Goal: Task Accomplishment & Management: Manage account settings

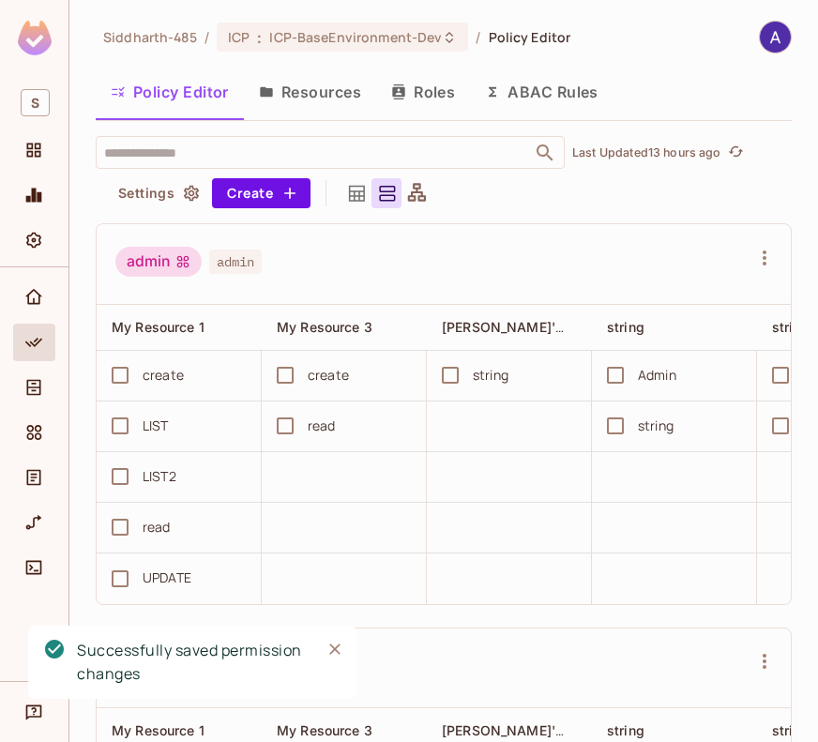
scroll to position [0, 446]
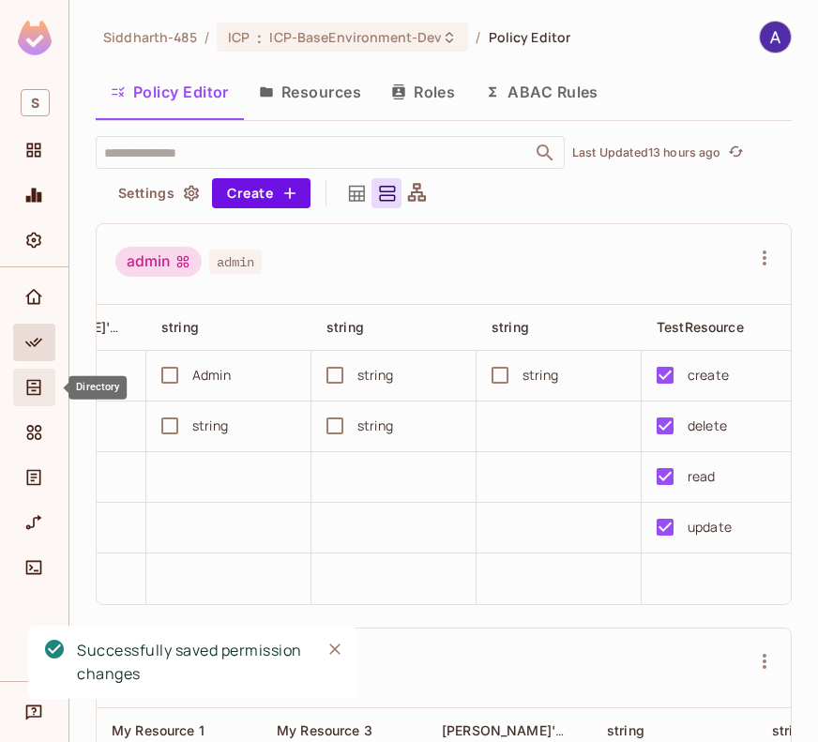
click at [38, 390] on icon "Directory" at bounding box center [33, 387] width 19 height 19
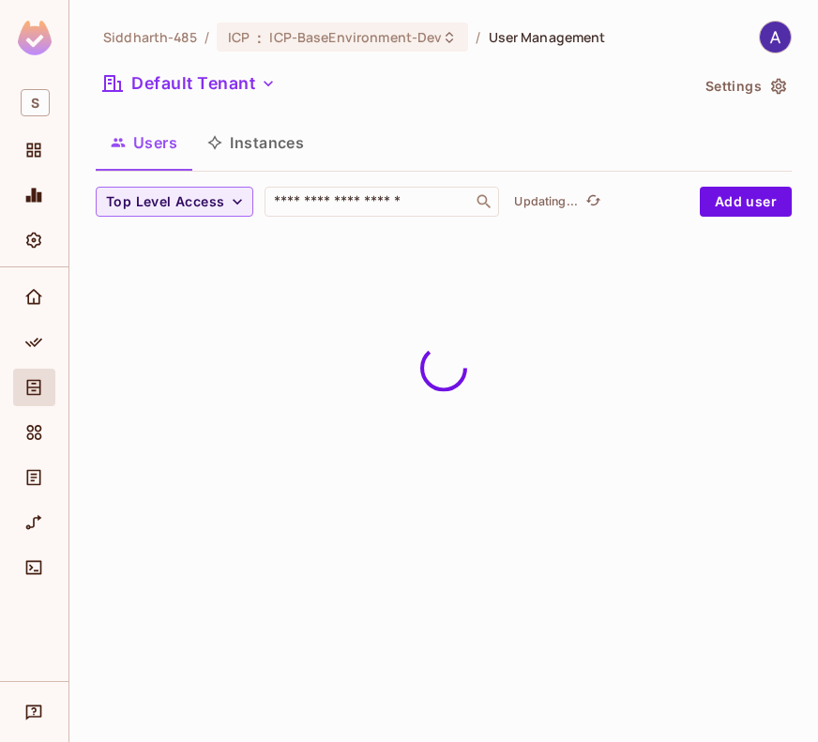
click at [257, 142] on button "Instances" at bounding box center [255, 142] width 127 height 47
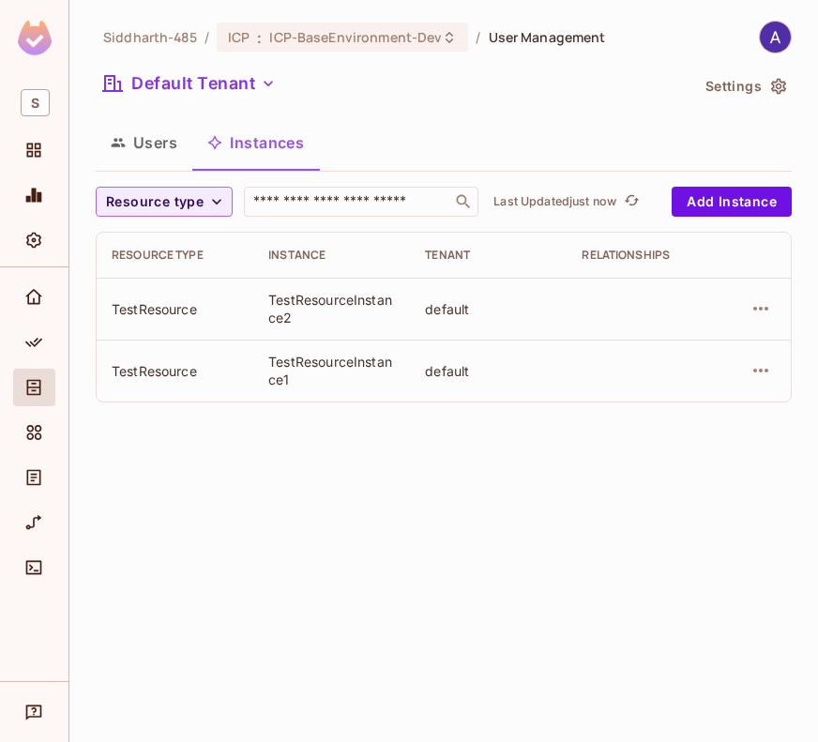
click at [156, 144] on button "Users" at bounding box center [144, 142] width 97 height 47
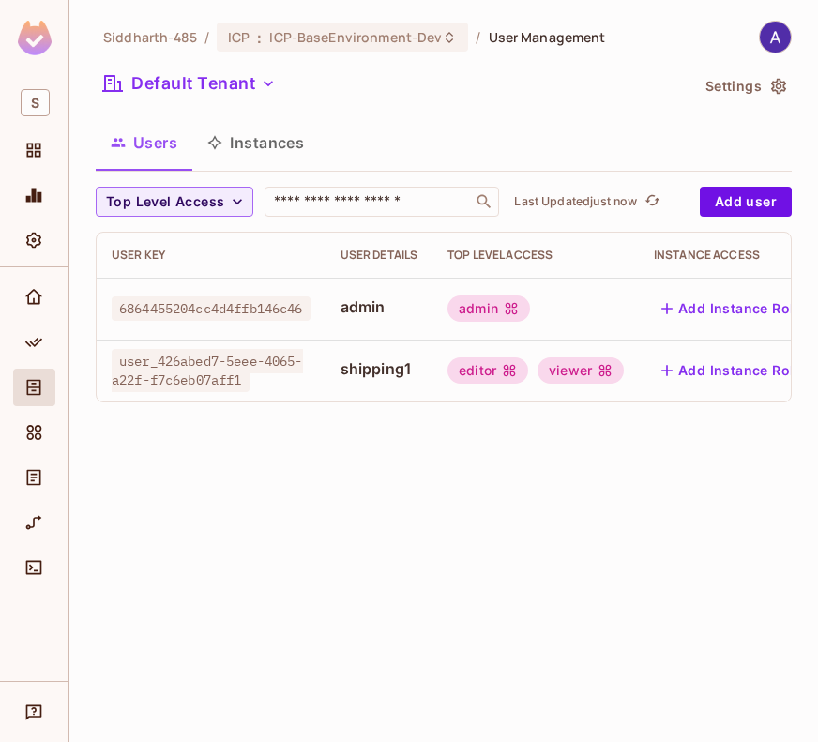
scroll to position [0, 106]
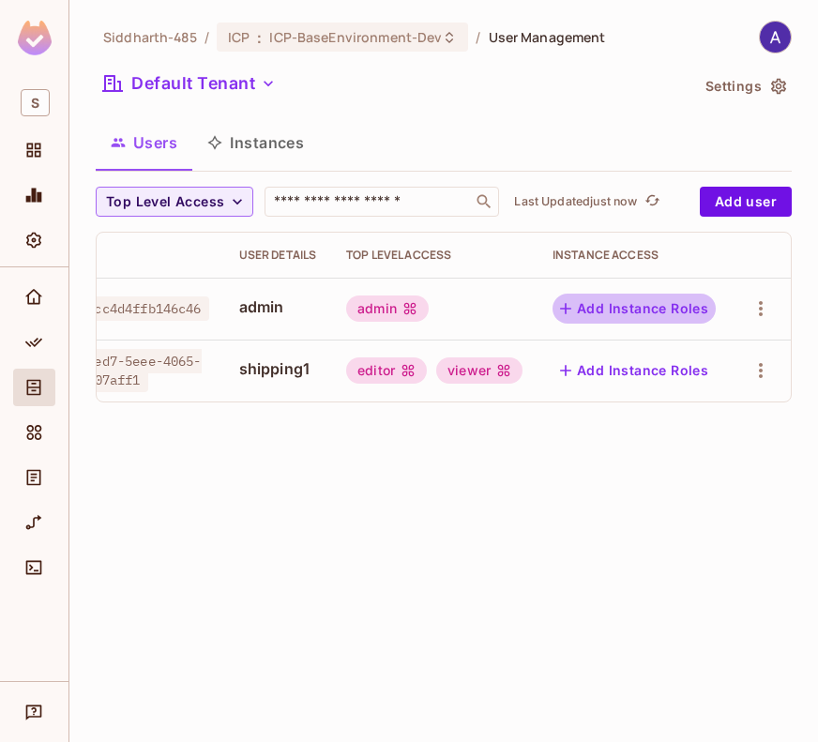
click at [648, 305] on button "Add Instance Roles" at bounding box center [634, 309] width 163 height 30
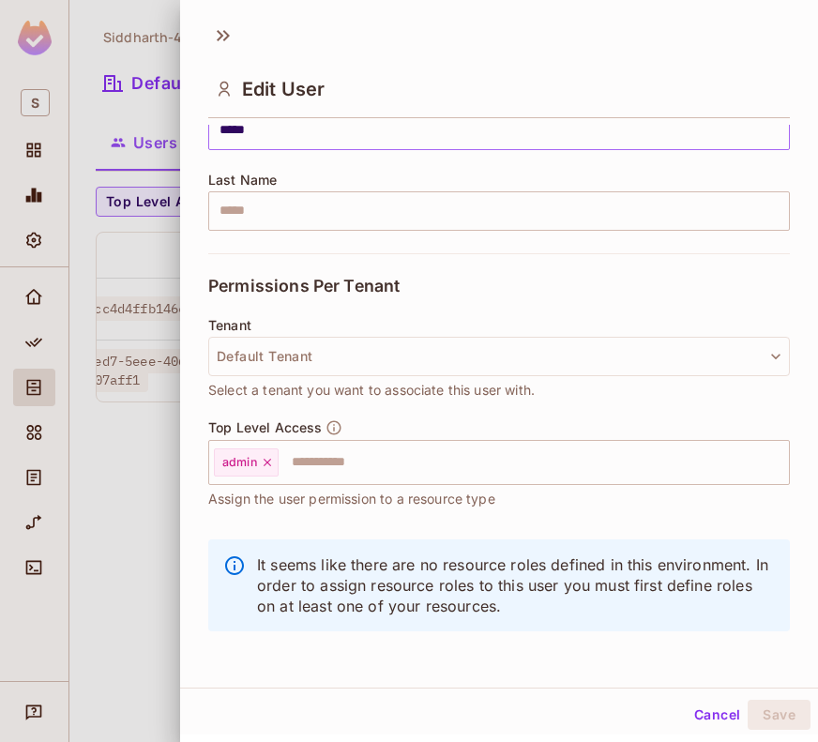
scroll to position [3, 0]
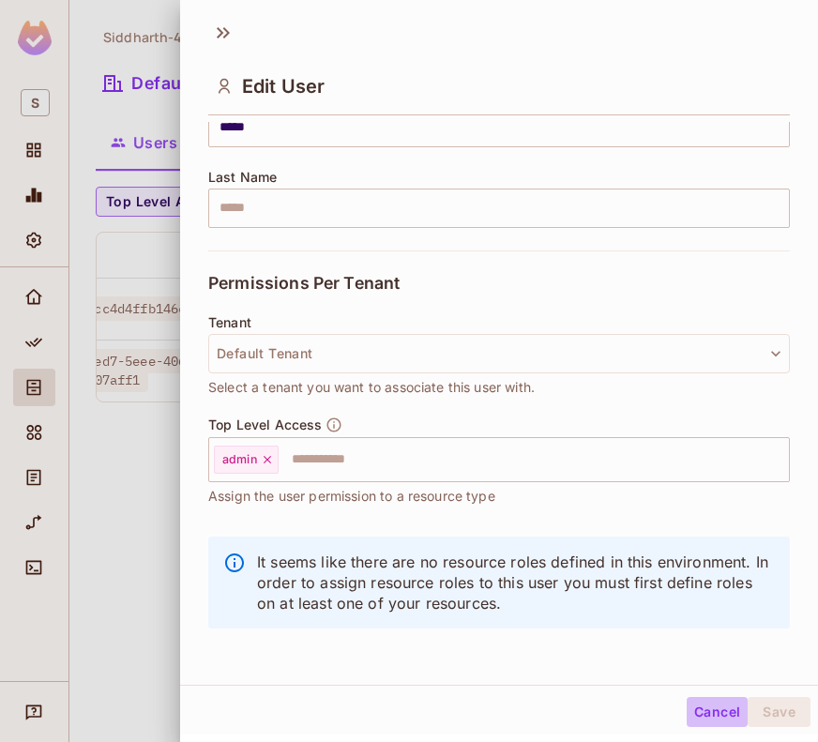
click at [705, 705] on button "Cancel" at bounding box center [717, 712] width 61 height 30
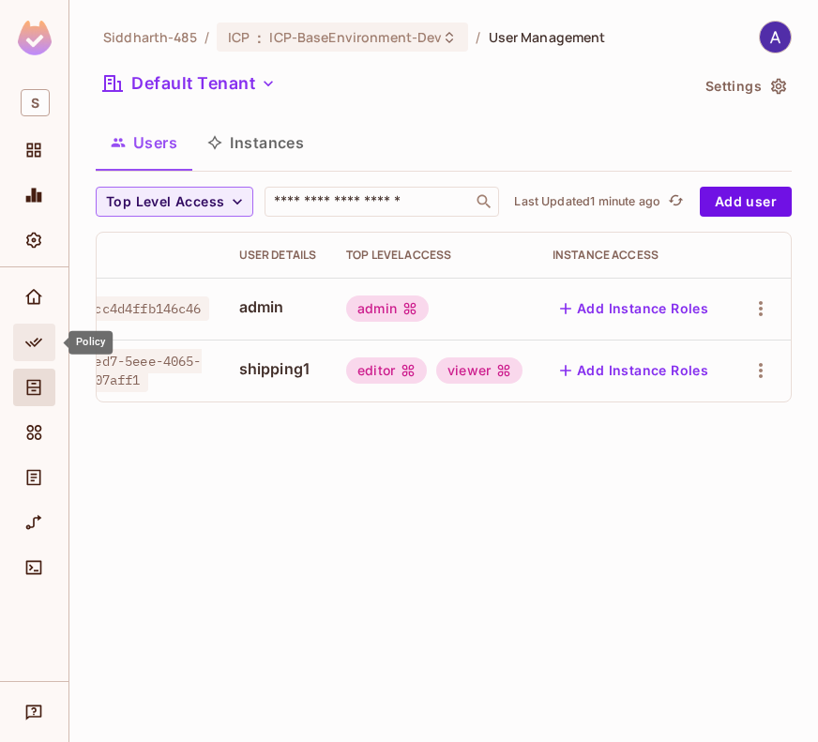
click at [33, 331] on span "Policy" at bounding box center [34, 342] width 23 height 23
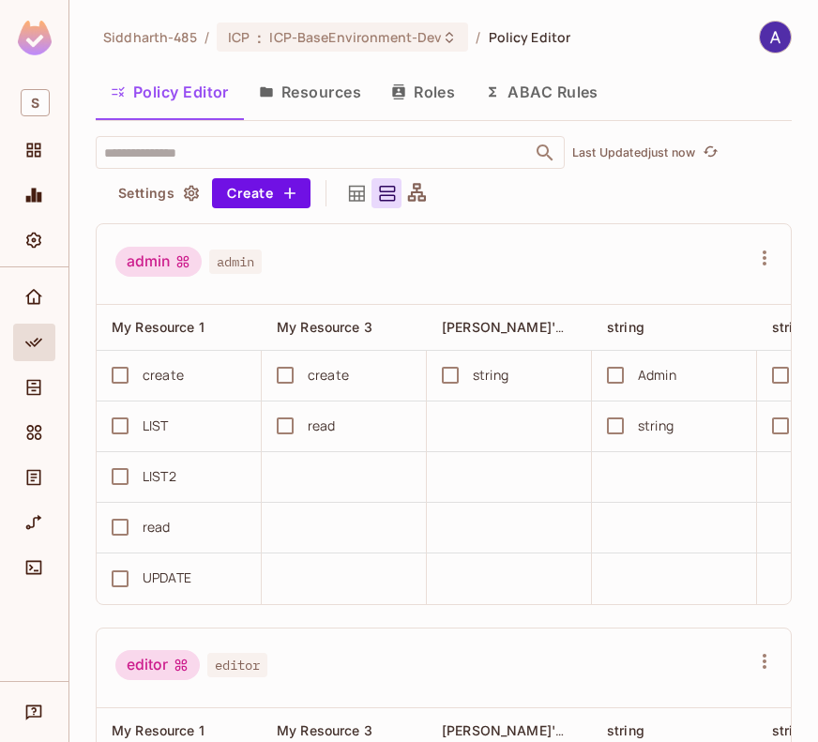
click at [329, 85] on button "Resources" at bounding box center [310, 92] width 132 height 47
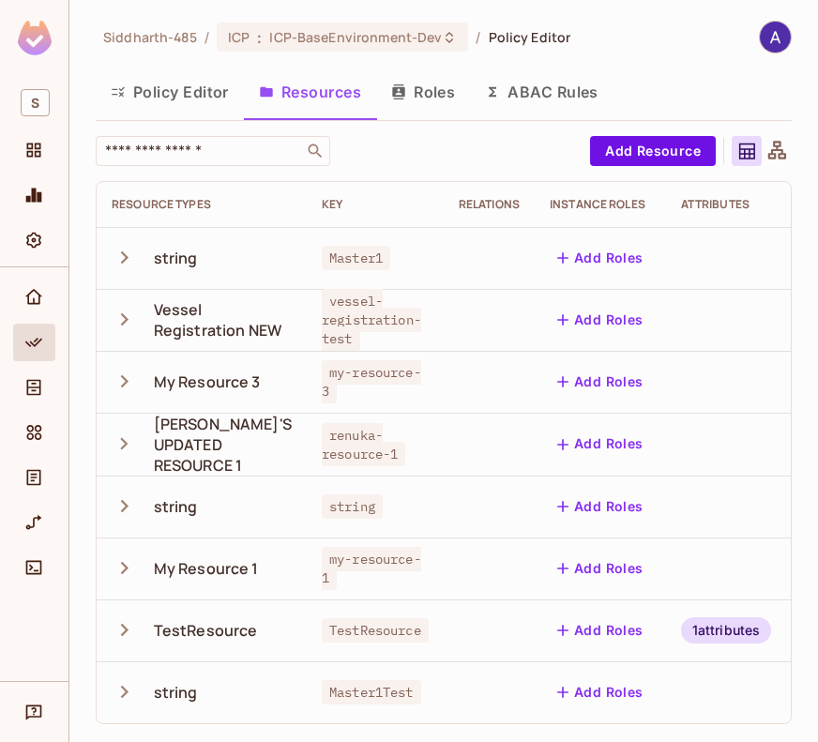
scroll to position [11, 0]
click at [559, 618] on button "Add Roles" at bounding box center [600, 631] width 101 height 30
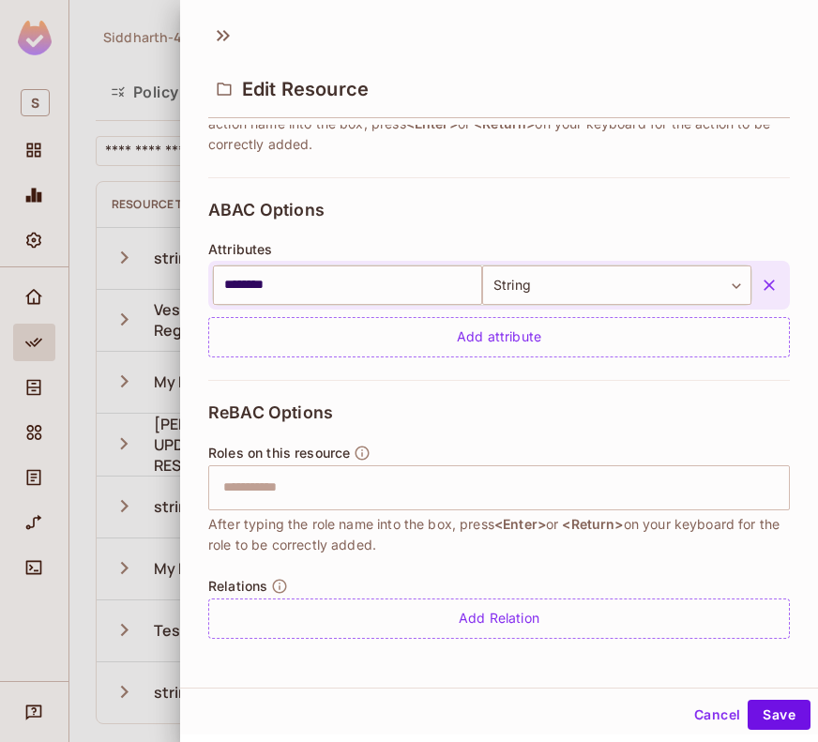
scroll to position [3, 0]
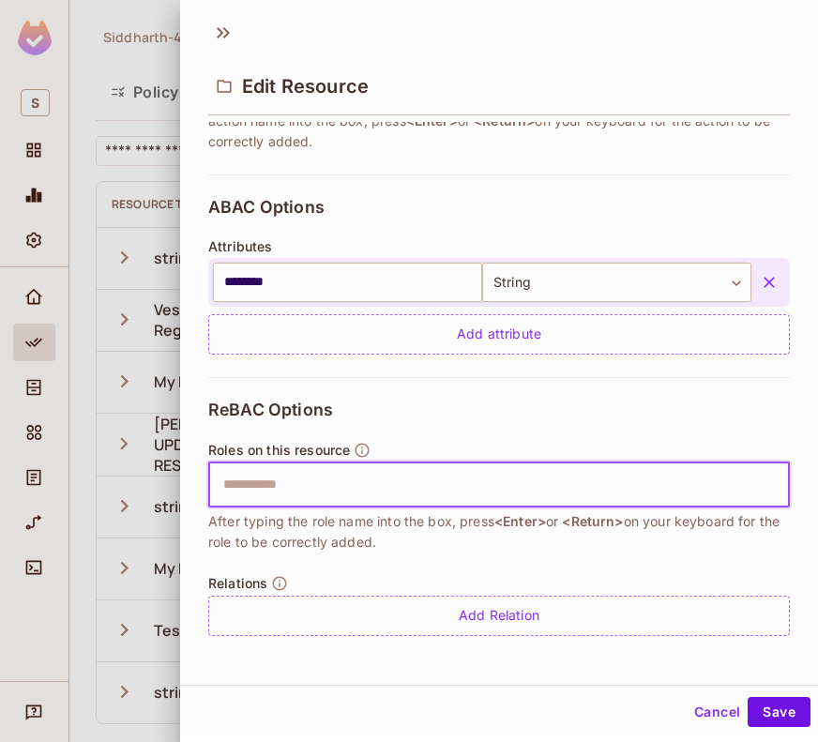
click at [305, 485] on input "text" at bounding box center [497, 485] width 570 height 38
type input "*****"
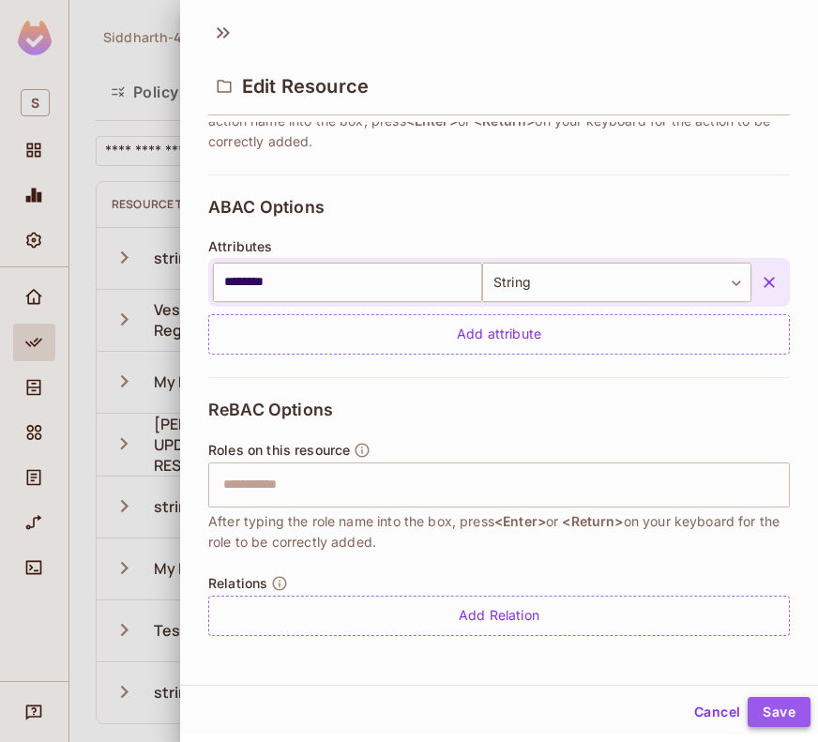
click at [758, 716] on button "Save" at bounding box center [779, 712] width 63 height 30
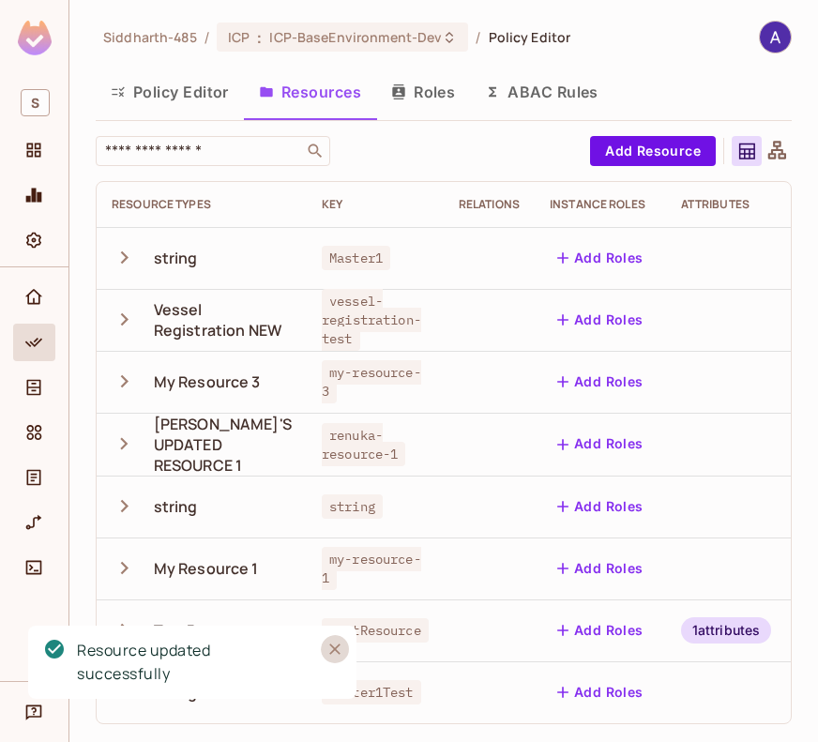
click at [337, 645] on icon "Close" at bounding box center [335, 649] width 19 height 19
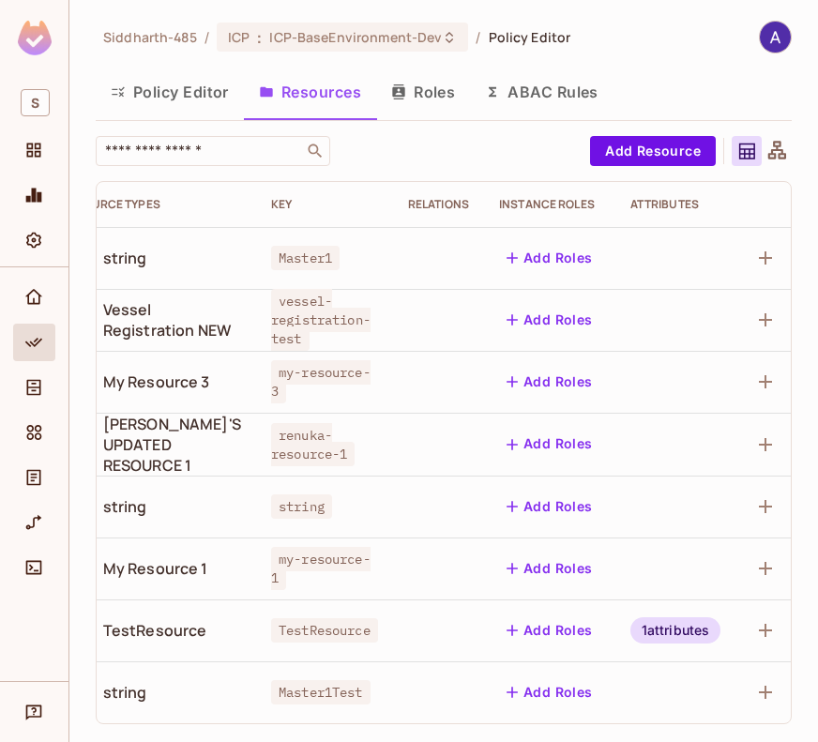
scroll to position [0, 0]
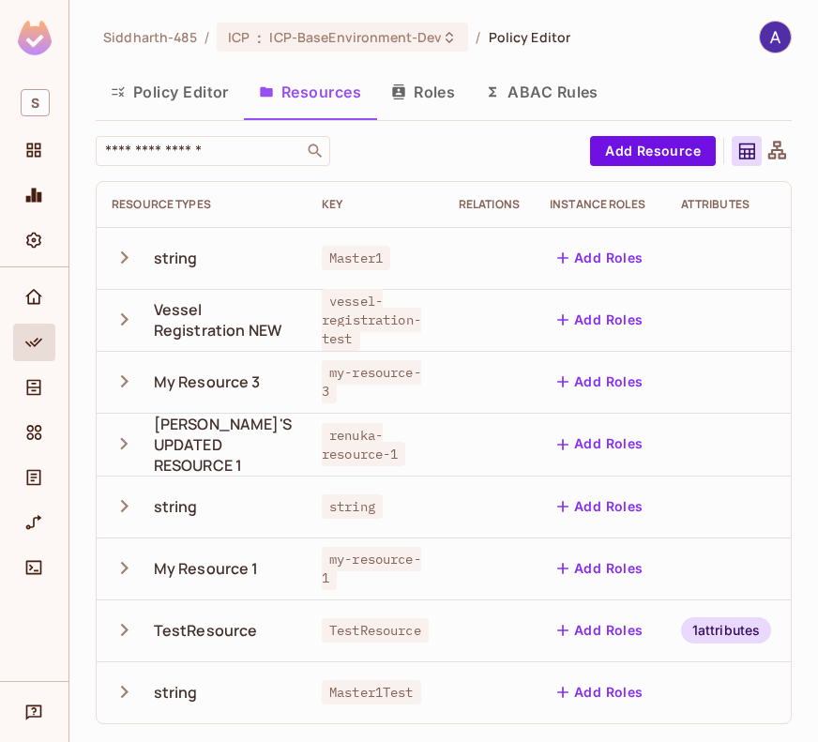
click at [127, 624] on icon "button" at bounding box center [125, 630] width 8 height 12
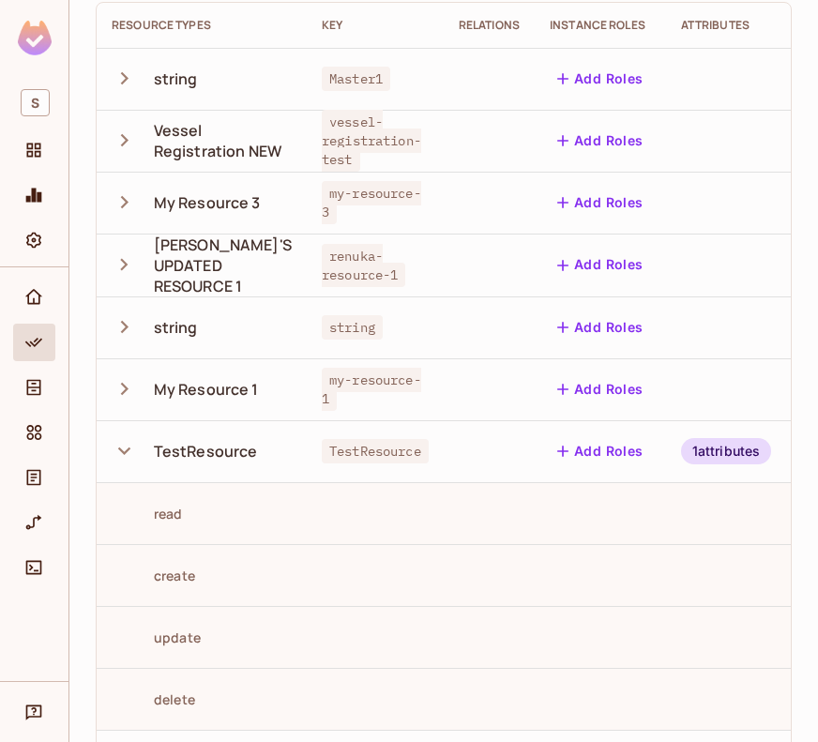
scroll to position [259, 0]
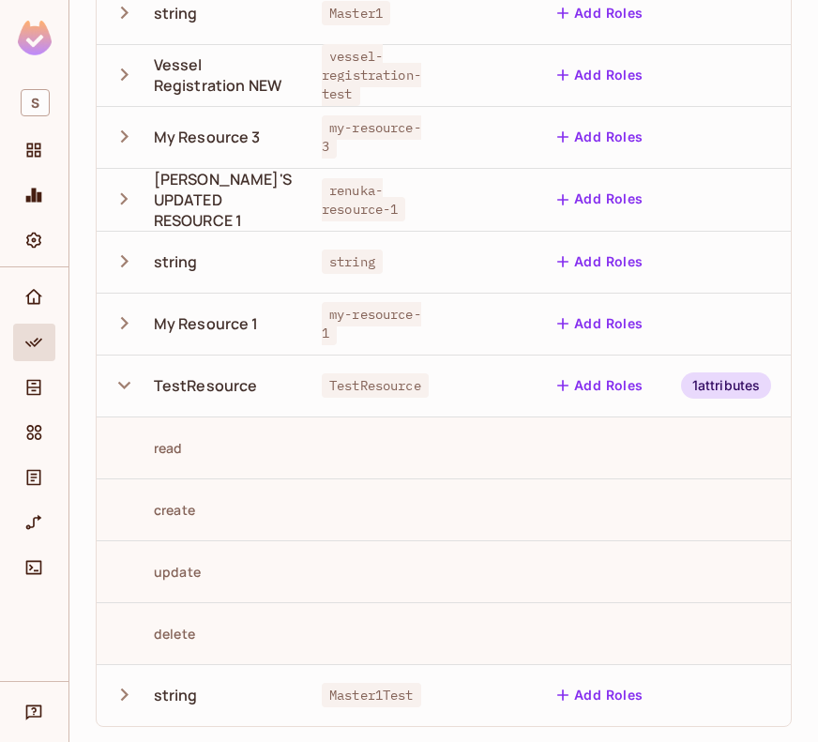
click at [125, 382] on icon "button" at bounding box center [124, 386] width 12 height 8
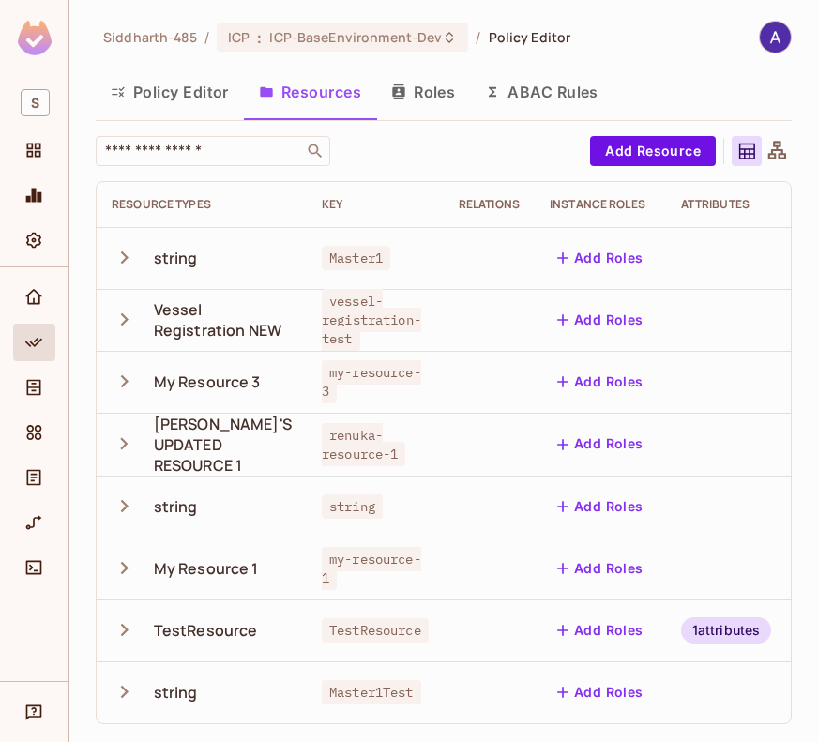
scroll to position [0, 77]
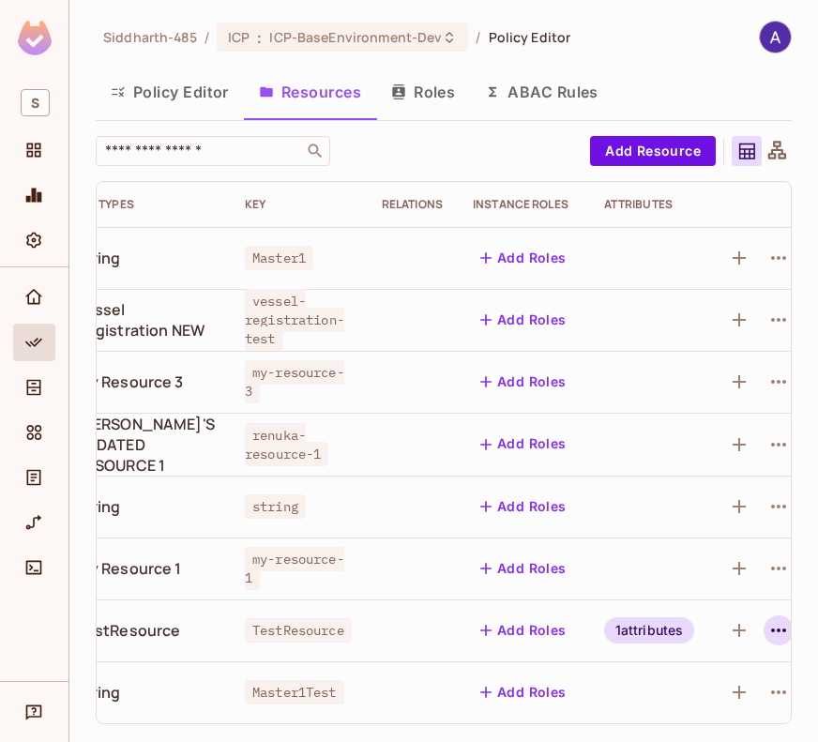
click at [768, 619] on icon "button" at bounding box center [779, 630] width 23 height 23
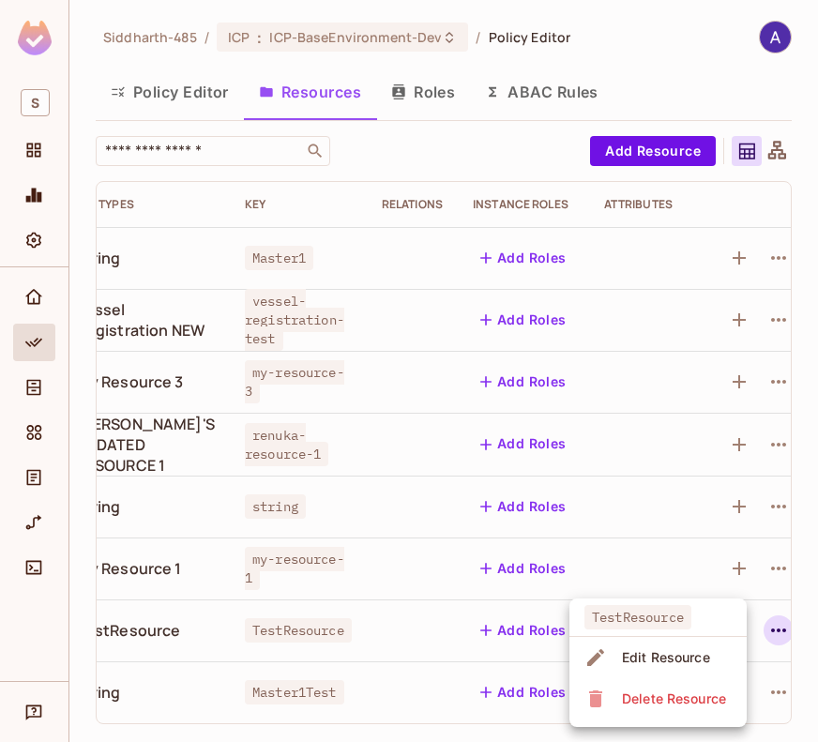
click at [652, 655] on div "Edit Resource" at bounding box center [666, 657] width 88 height 19
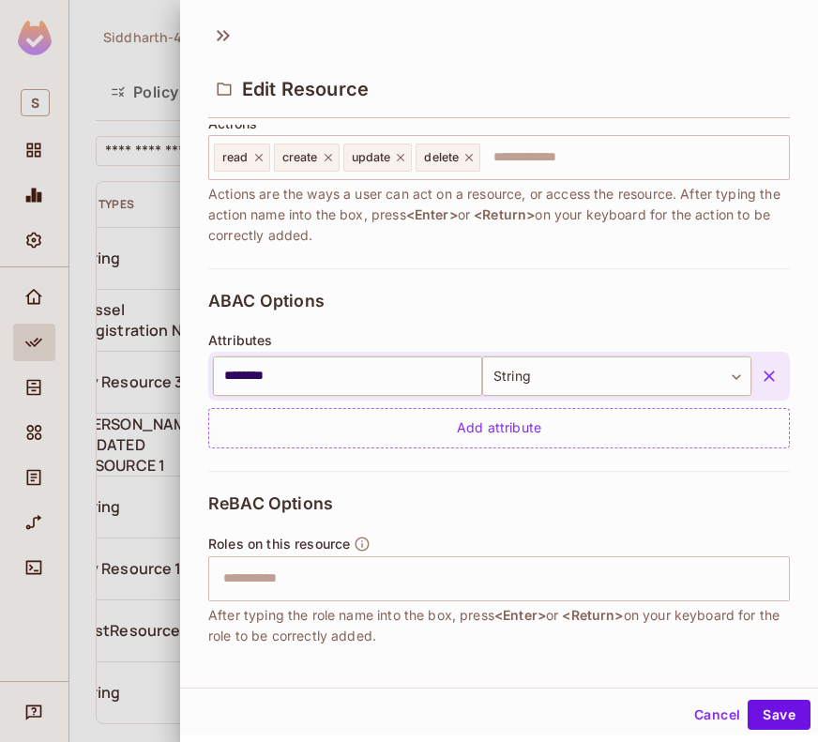
scroll to position [345, 0]
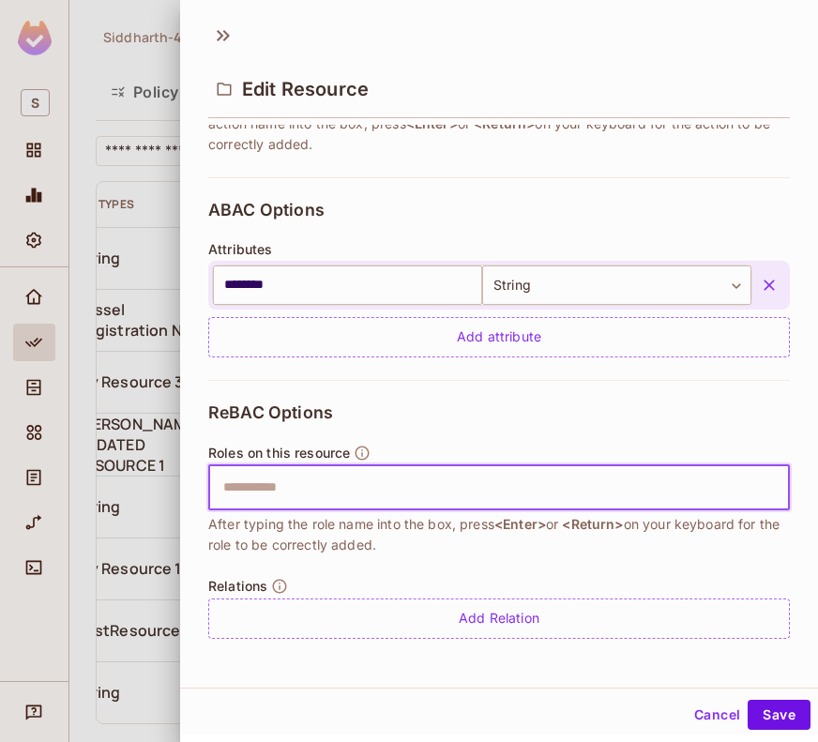
click at [406, 481] on input "text" at bounding box center [497, 488] width 570 height 38
type input "*****"
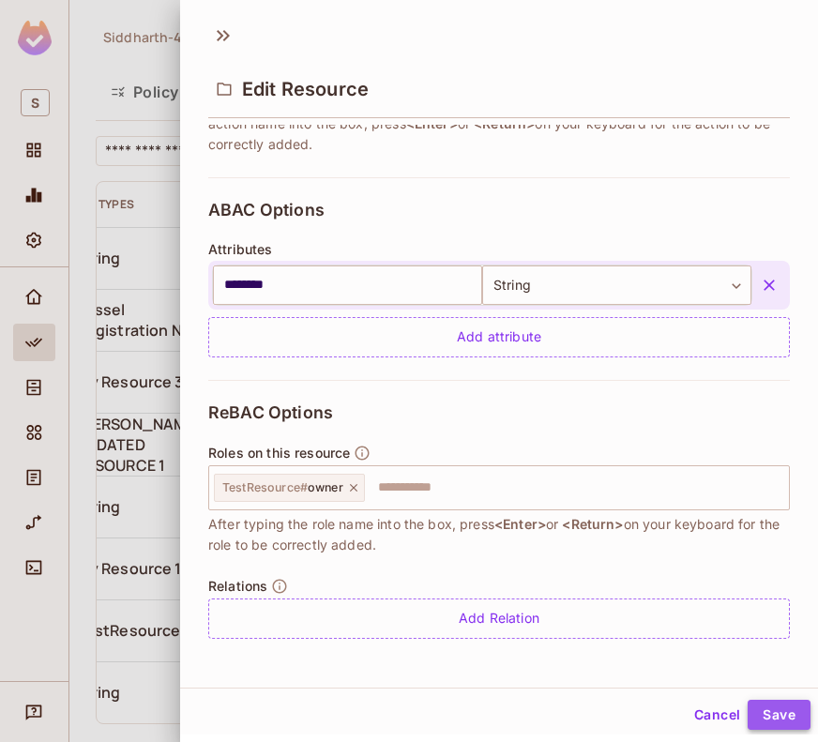
click at [764, 709] on button "Save" at bounding box center [779, 715] width 63 height 30
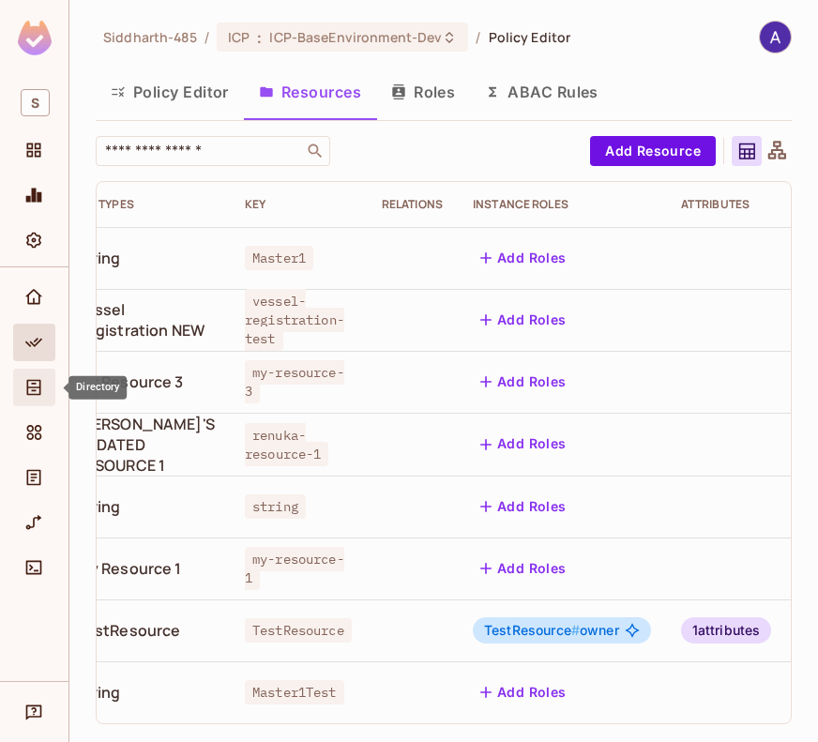
click at [32, 380] on icon "Directory" at bounding box center [34, 388] width 14 height 16
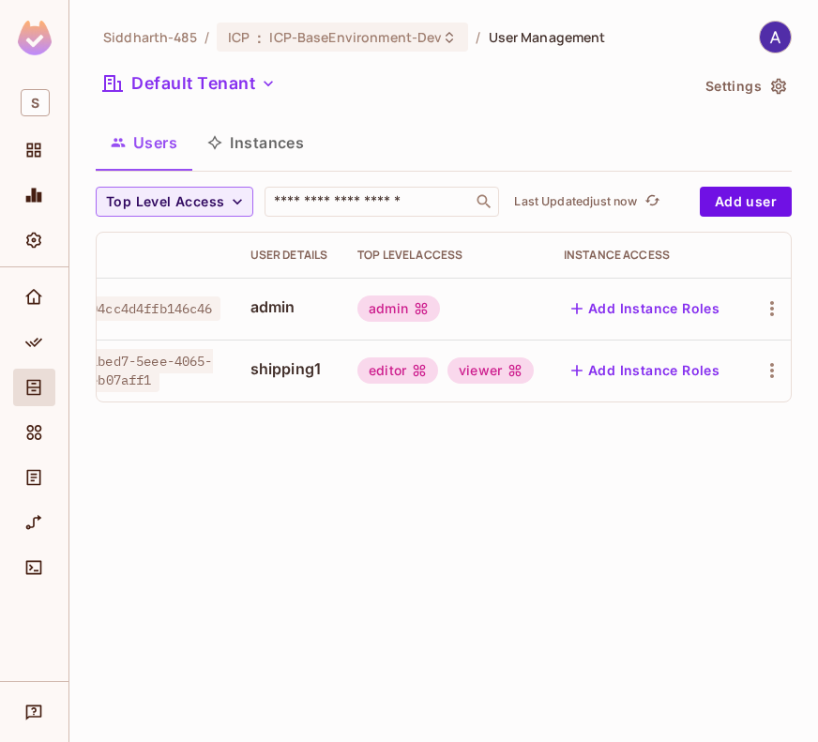
scroll to position [0, 106]
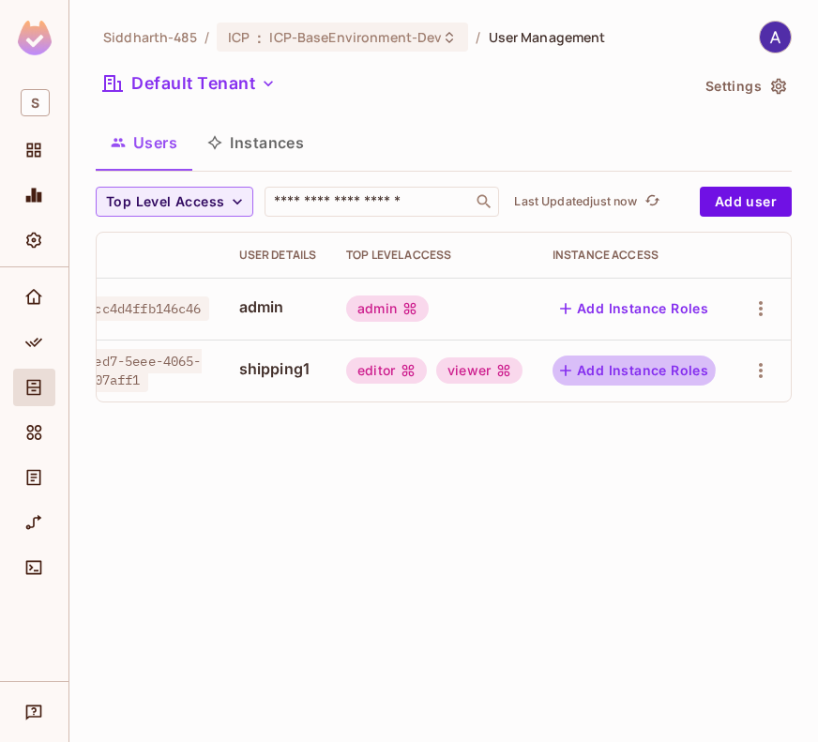
click at [616, 365] on button "Add Instance Roles" at bounding box center [634, 371] width 163 height 30
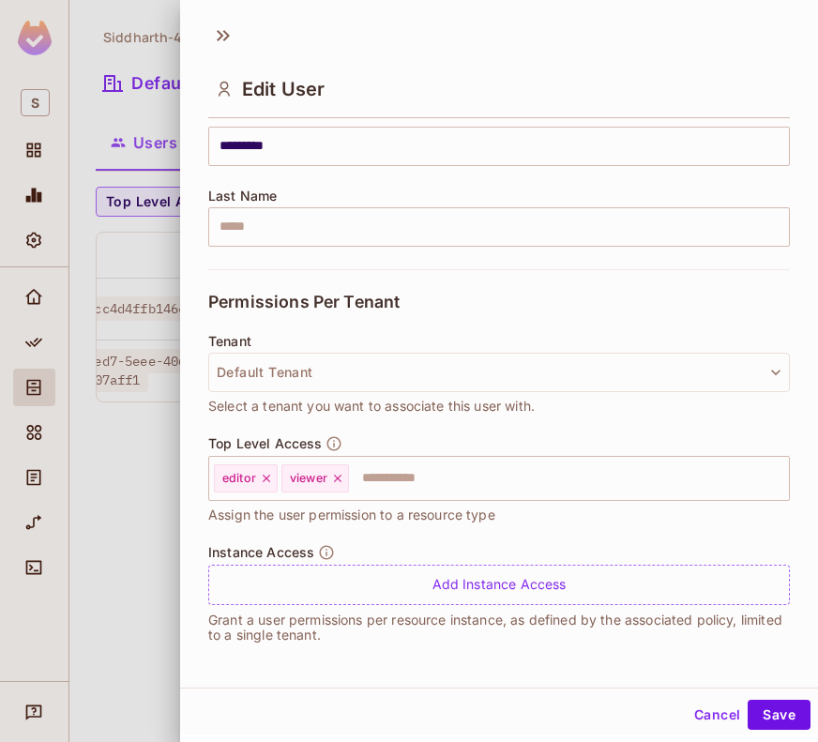
scroll to position [3, 0]
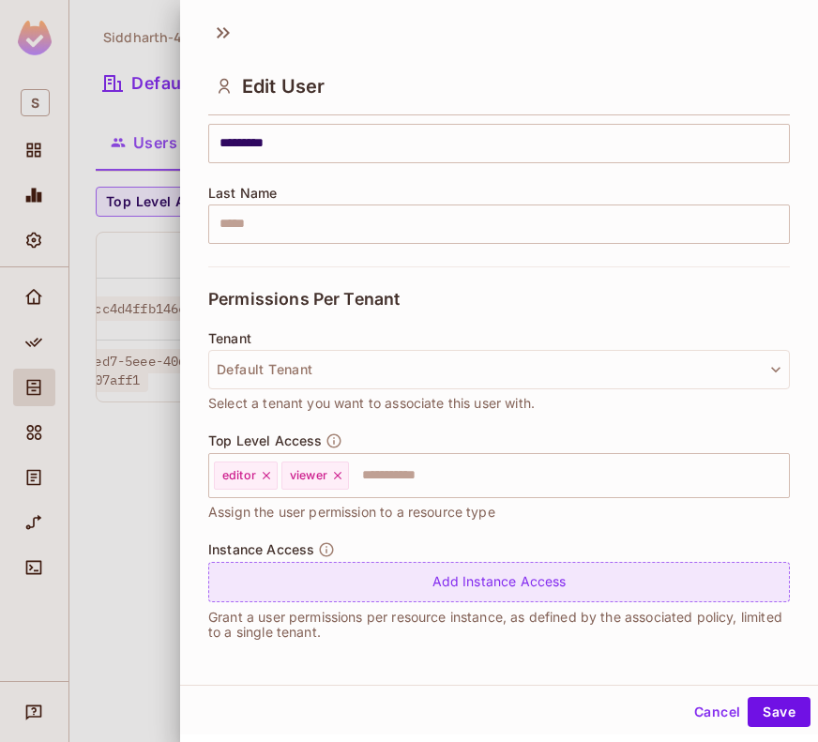
click at [334, 577] on div "Add Instance Access" at bounding box center [499, 582] width 582 height 40
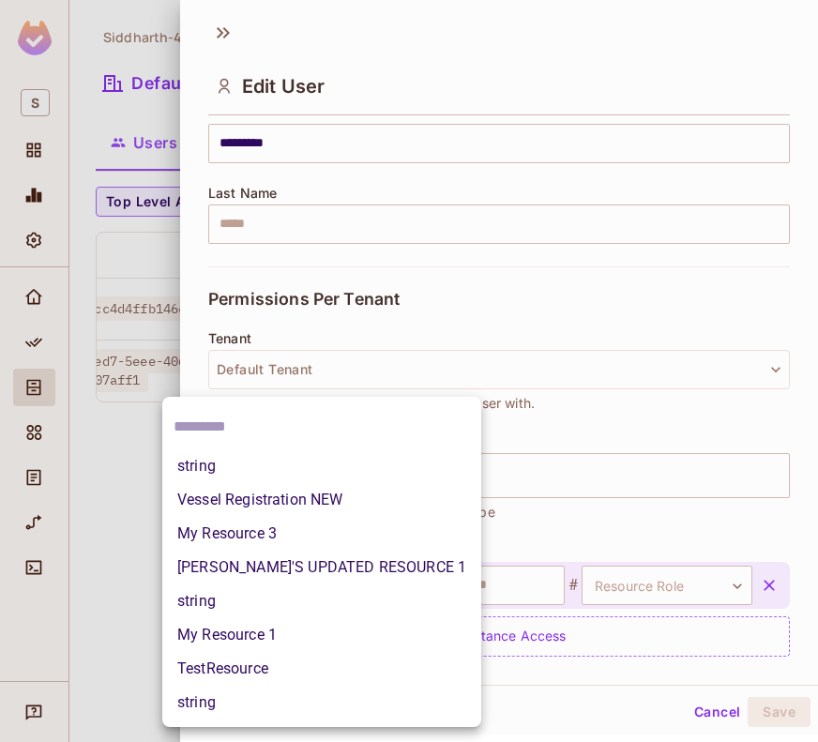
click at [312, 583] on body "**********" at bounding box center [409, 371] width 818 height 742
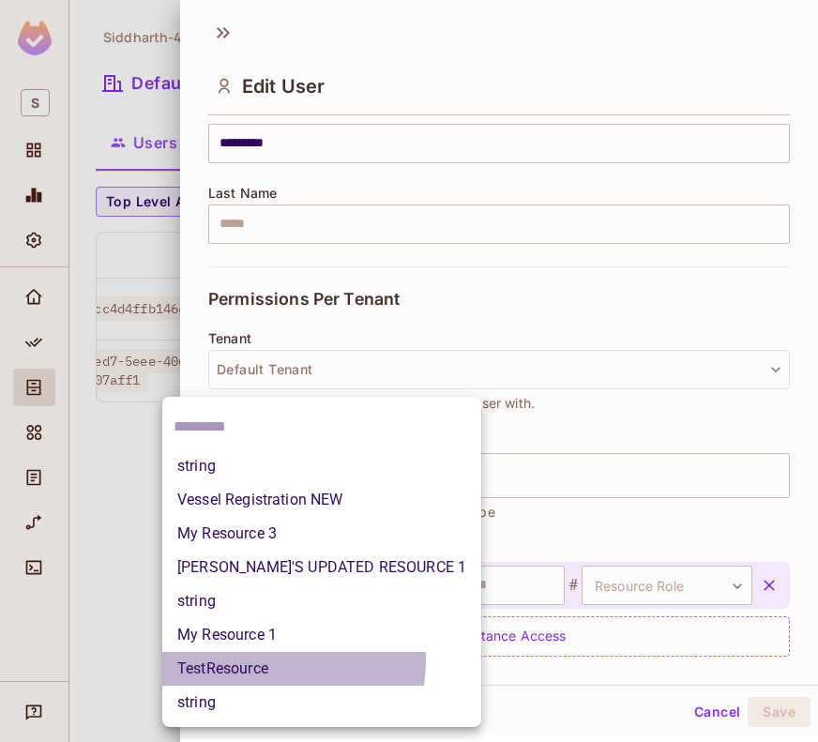
click at [237, 660] on li "TestResource" at bounding box center [321, 669] width 319 height 34
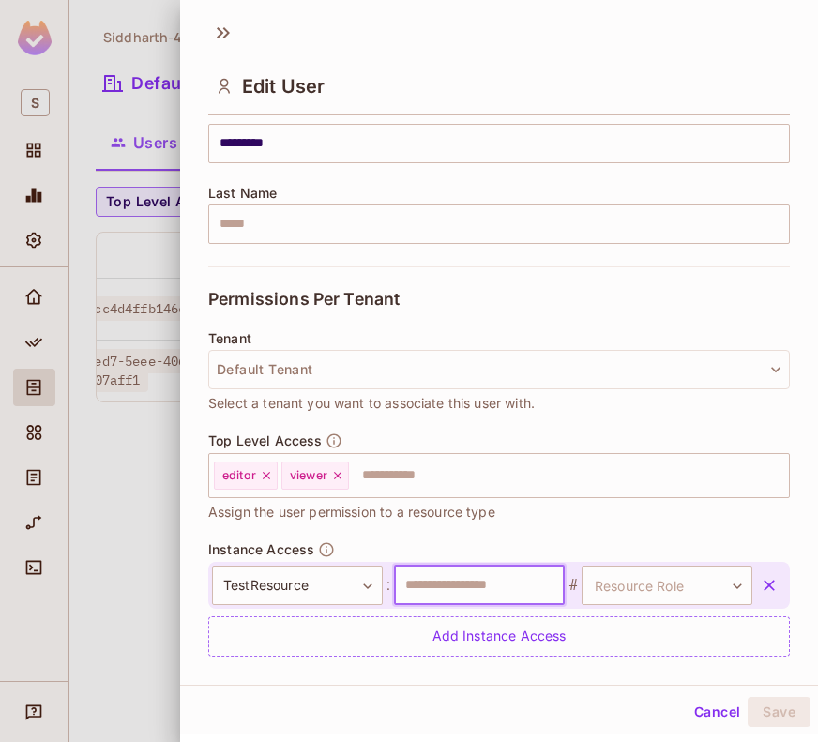
click at [423, 581] on input "text" at bounding box center [479, 585] width 171 height 39
type input "**********"
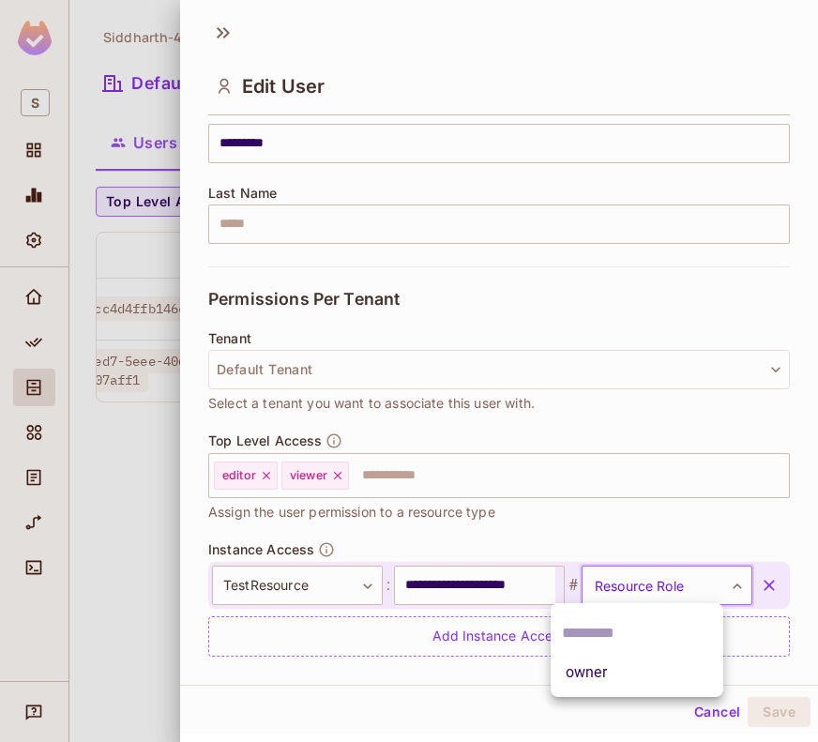
click at [640, 591] on body "**********" at bounding box center [409, 371] width 818 height 742
click at [604, 676] on li "owner" at bounding box center [637, 673] width 173 height 34
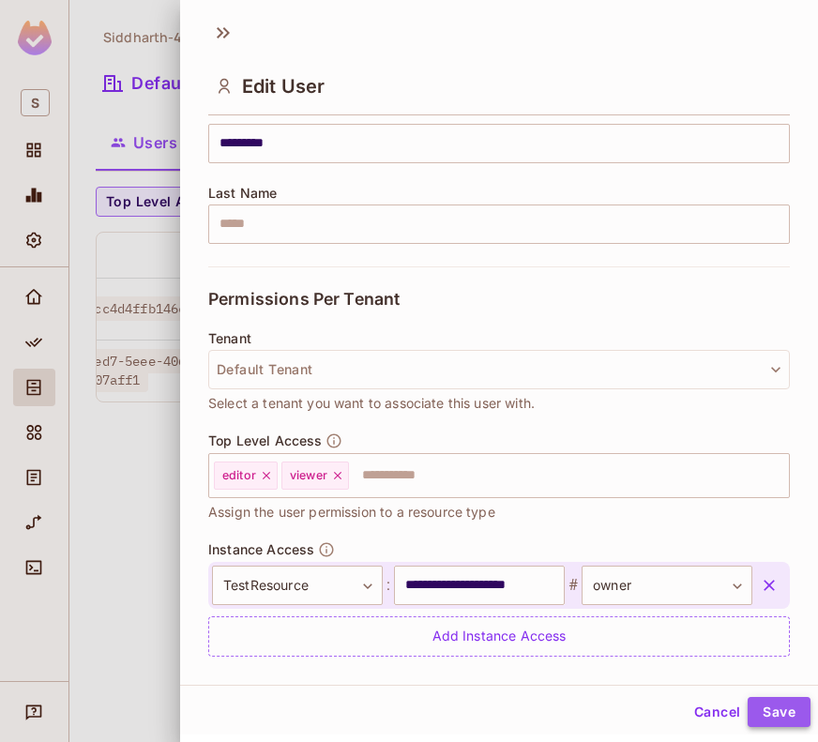
click at [757, 703] on button "Save" at bounding box center [779, 712] width 63 height 30
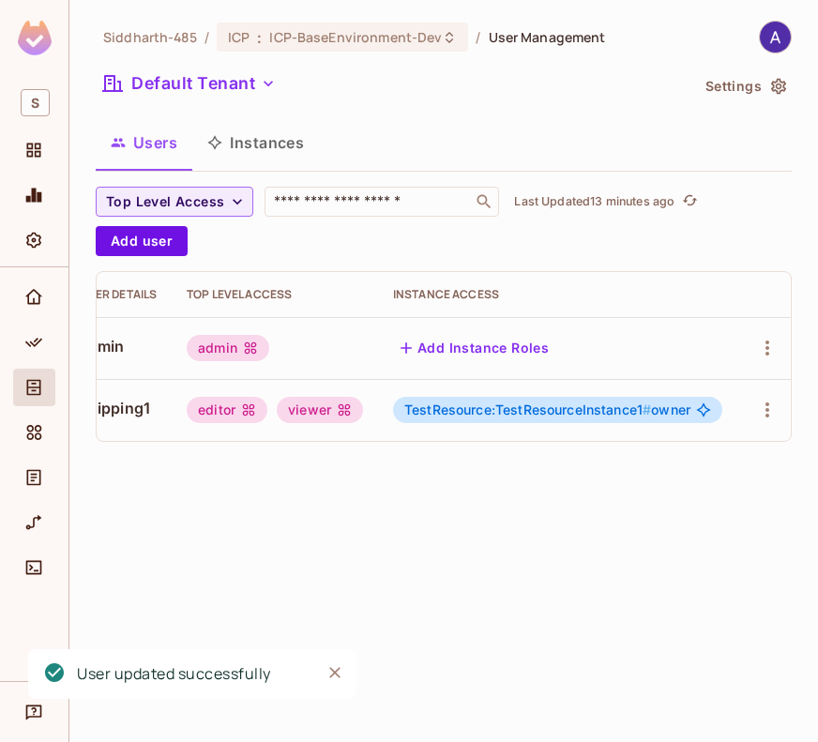
scroll to position [0, 276]
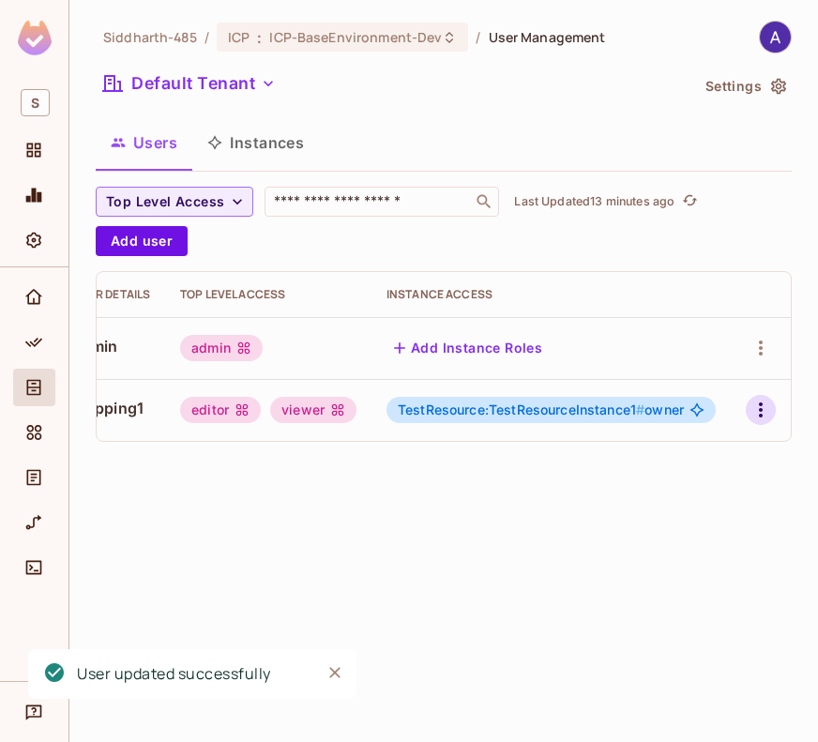
click at [763, 409] on icon "button" at bounding box center [761, 410] width 4 height 15
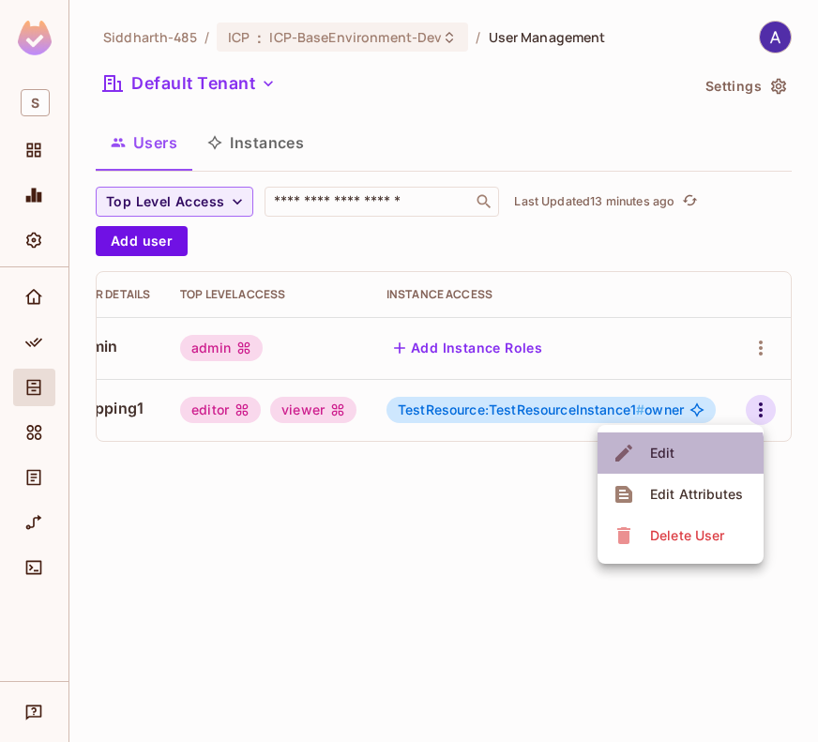
click at [668, 456] on div "Edit" at bounding box center [662, 453] width 25 height 19
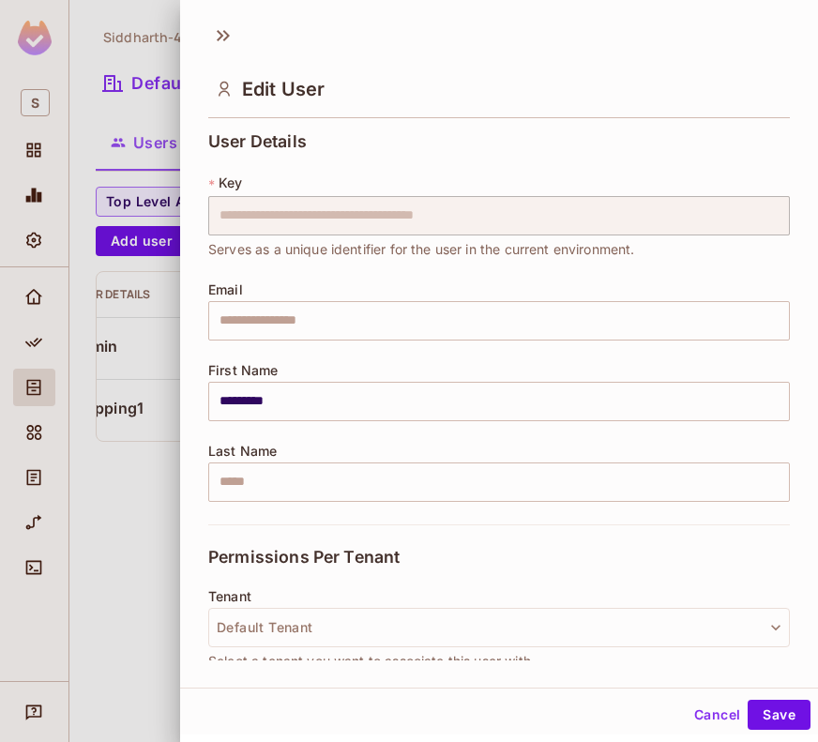
scroll to position [310, 0]
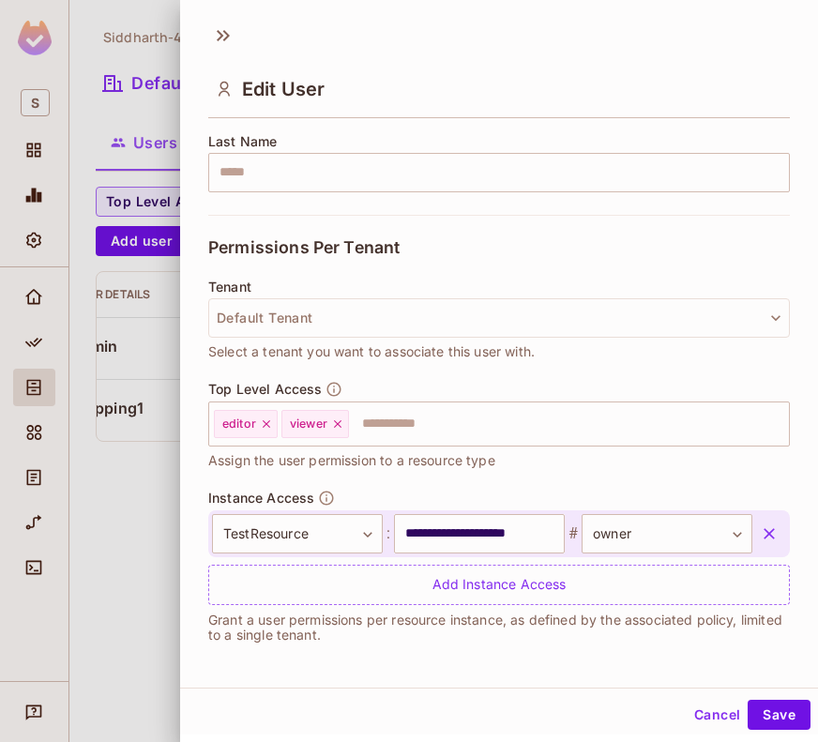
click at [764, 530] on icon "button" at bounding box center [769, 533] width 11 height 11
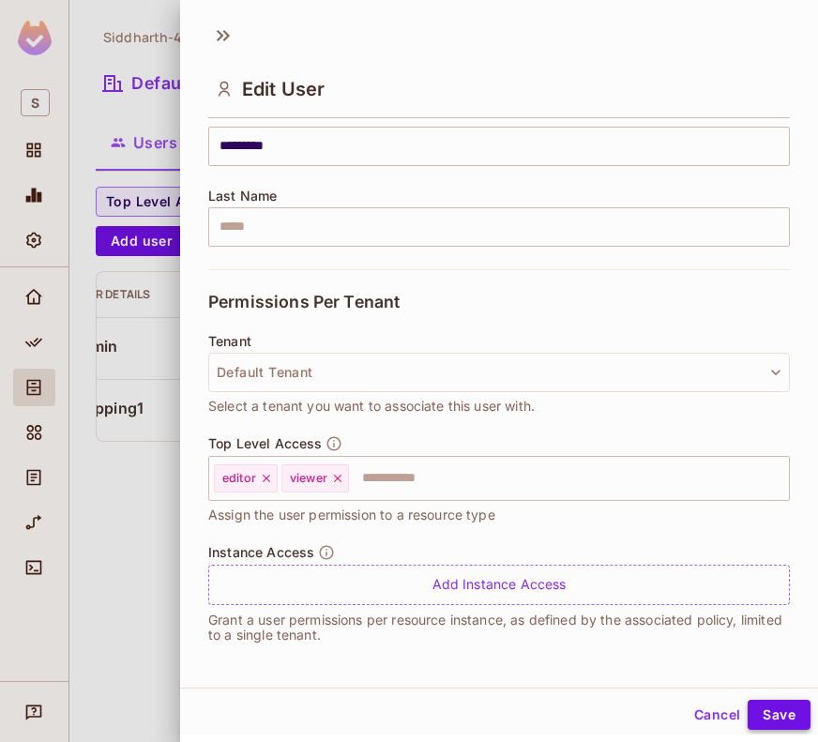
click at [768, 712] on button "Save" at bounding box center [779, 715] width 63 height 30
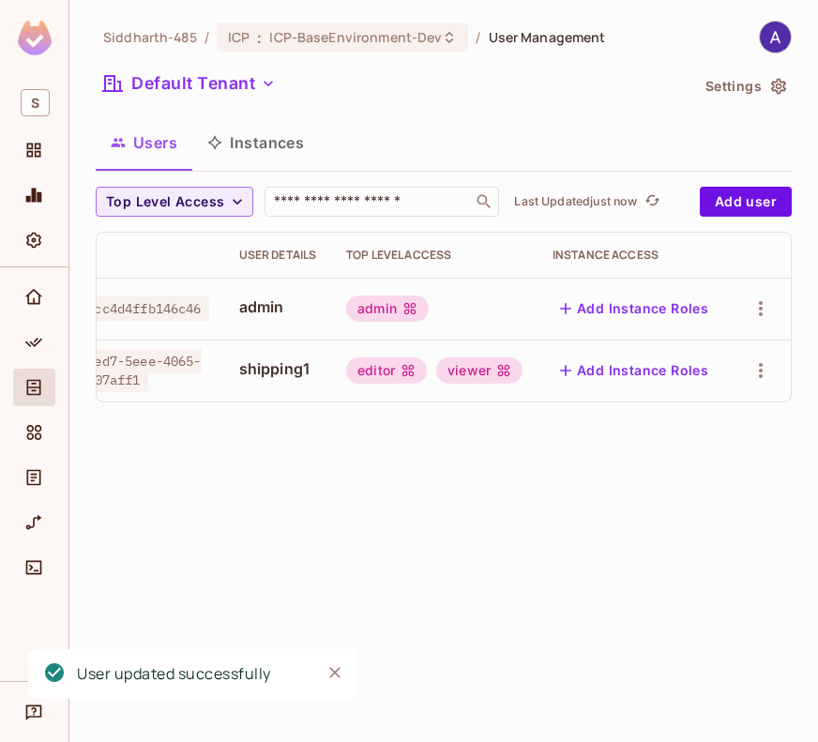
scroll to position [0, 106]
